Goal: Information Seeking & Learning: Learn about a topic

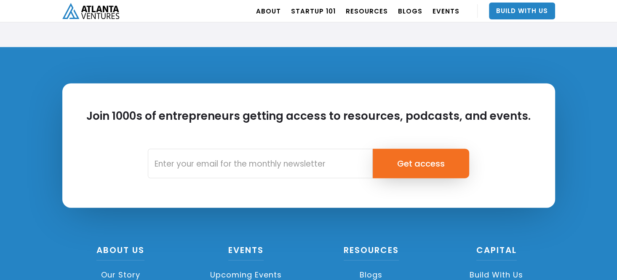
scroll to position [2049, 0]
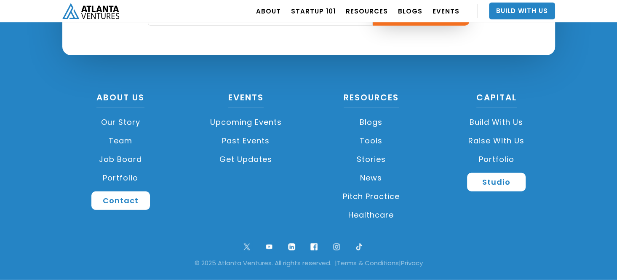
click at [122, 175] on link "Portfolio" at bounding box center [120, 178] width 117 height 19
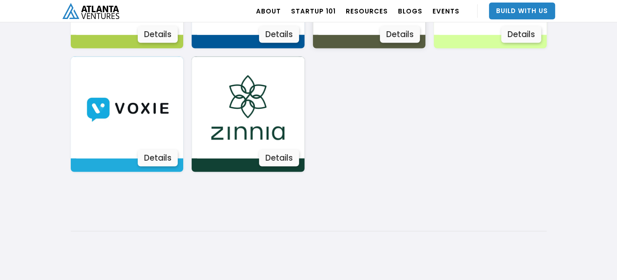
scroll to position [1687, 0]
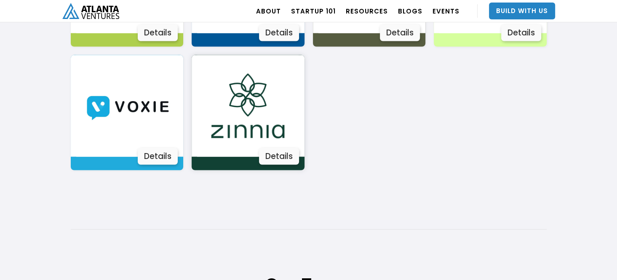
click at [266, 107] on img at bounding box center [248, 106] width 102 height 102
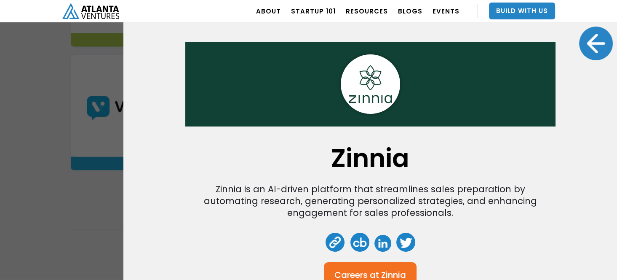
click at [54, 161] on div "Zinnia Zinnia is an AI-driven platform that streamlines sales preparation by au…" at bounding box center [308, 140] width 617 height 280
click at [109, 144] on div "Zinnia Zinnia is an AI-driven platform that streamlines sales preparation by au…" at bounding box center [308, 140] width 617 height 280
click at [571, 40] on div "Zinnia Zinnia is an AI-driven platform that streamlines sales preparation by au…" at bounding box center [370, 140] width 494 height 280
click at [579, 42] on div at bounding box center [596, 44] width 34 height 34
